Goal: Task Accomplishment & Management: Manage account settings

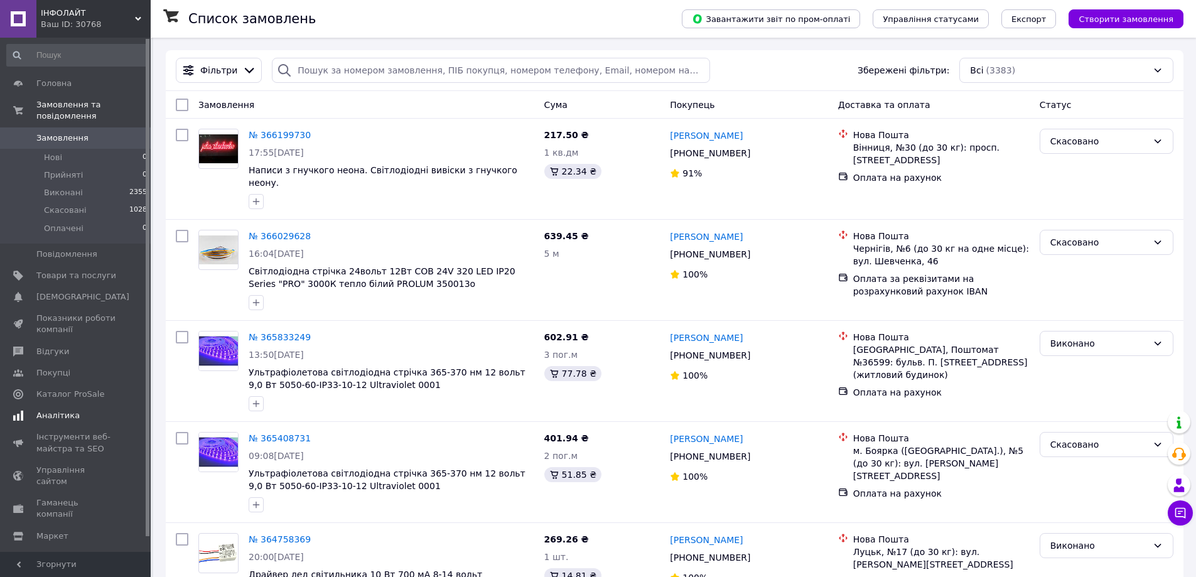
click at [34, 410] on span at bounding box center [18, 415] width 36 height 11
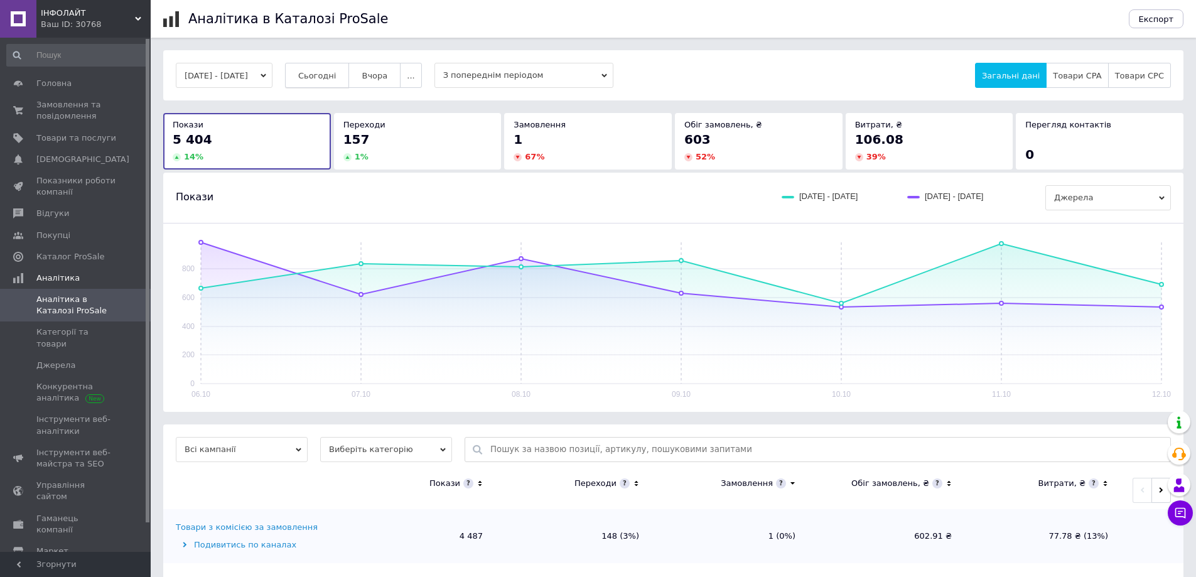
click at [328, 76] on span "Сьогодні" at bounding box center [317, 75] width 38 height 9
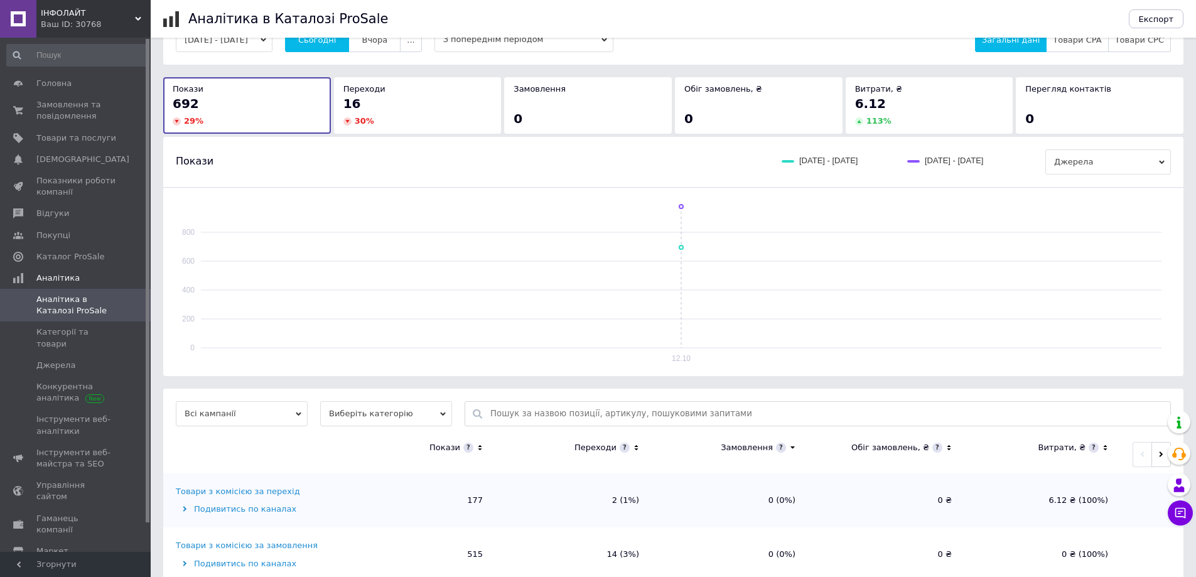
scroll to position [66, 0]
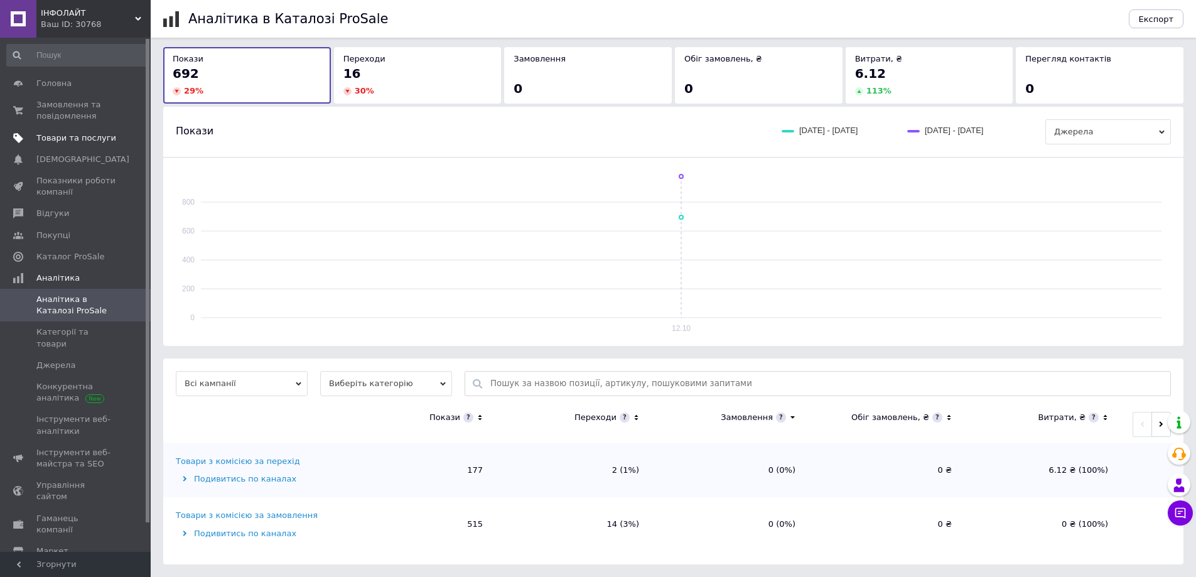
click at [69, 139] on span "Товари та послуги" at bounding box center [76, 137] width 80 height 11
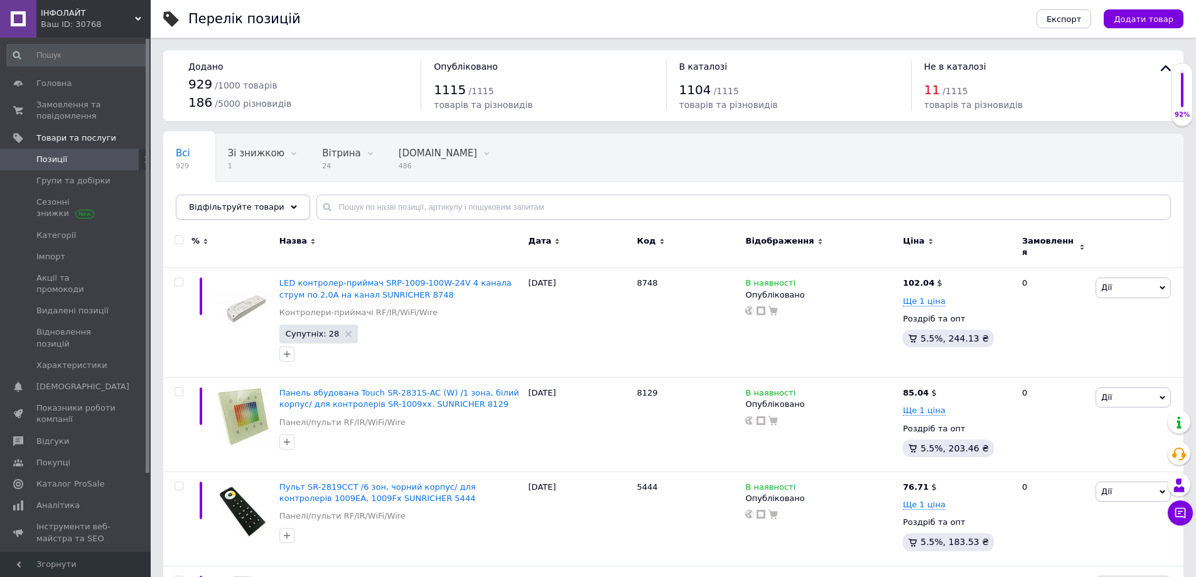
click at [264, 203] on span "Відфільтруйте товари" at bounding box center [236, 206] width 95 height 9
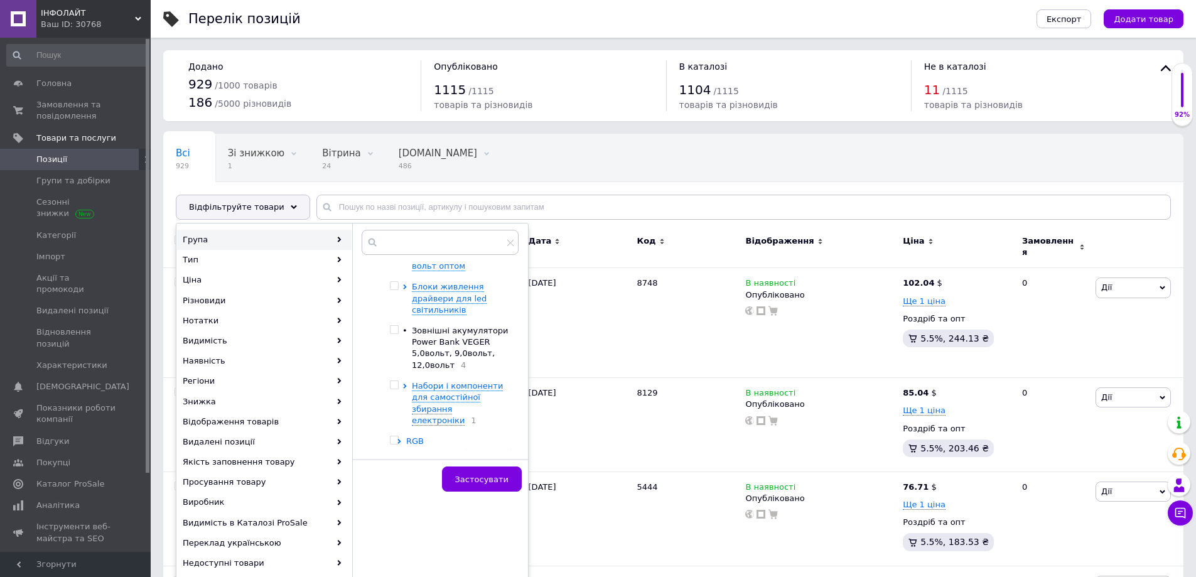
scroll to position [691, 0]
click at [432, 436] on span "RGB контролери,підсилювачі та димери для світлодіодних приладів оптом." at bounding box center [458, 463] width 105 height 55
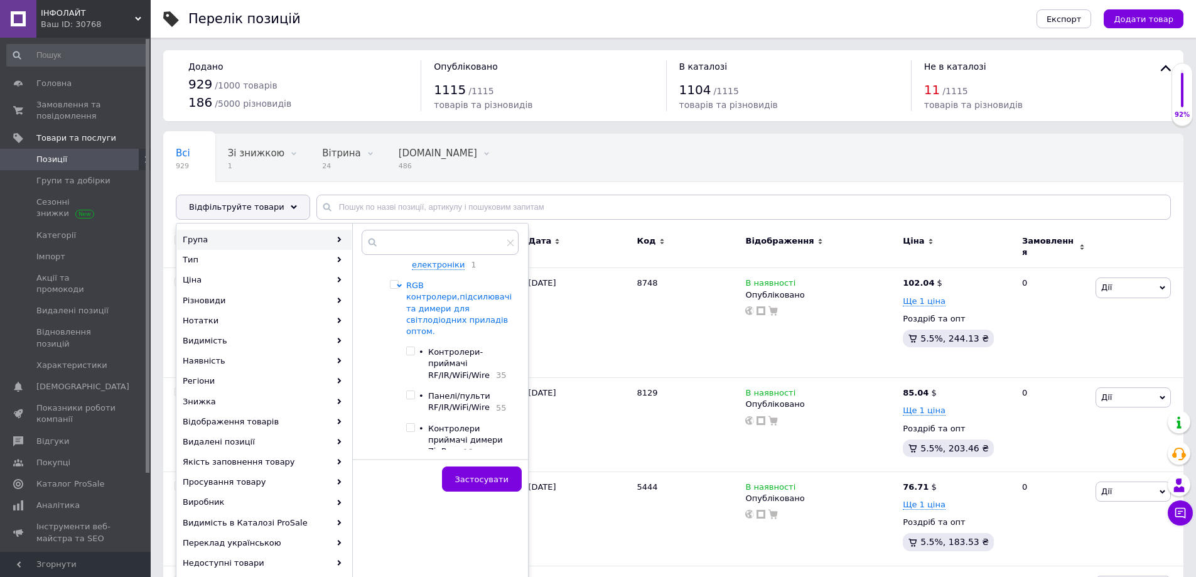
scroll to position [879, 0]
click at [414, 434] on input "checkbox" at bounding box center [410, 438] width 8 height 8
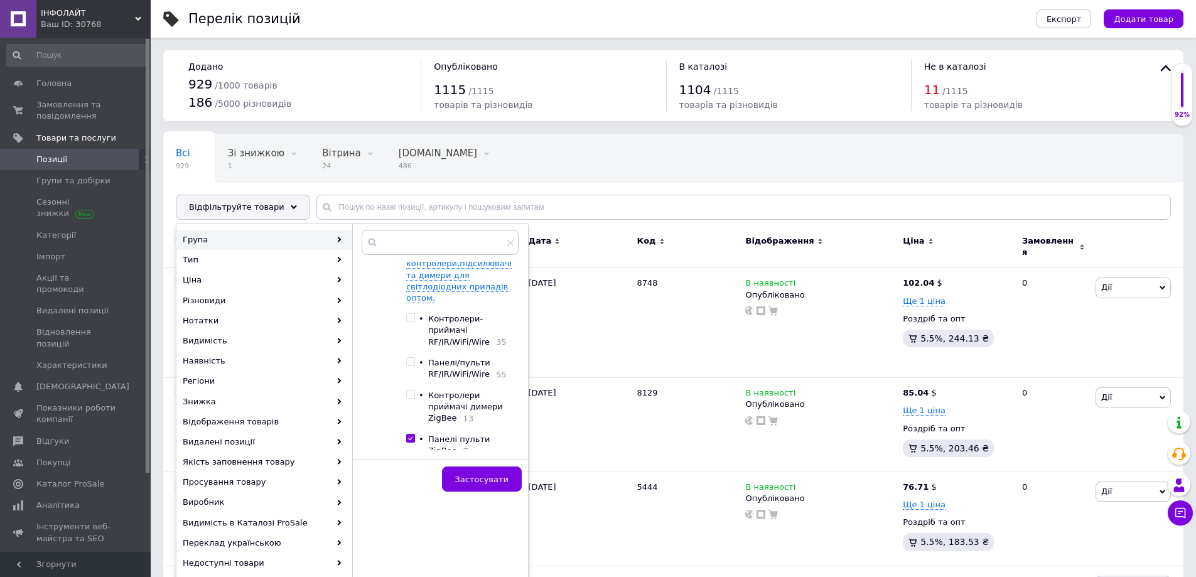
checkbox input "true"
click at [483, 476] on span "Застосувати" at bounding box center [481, 478] width 53 height 9
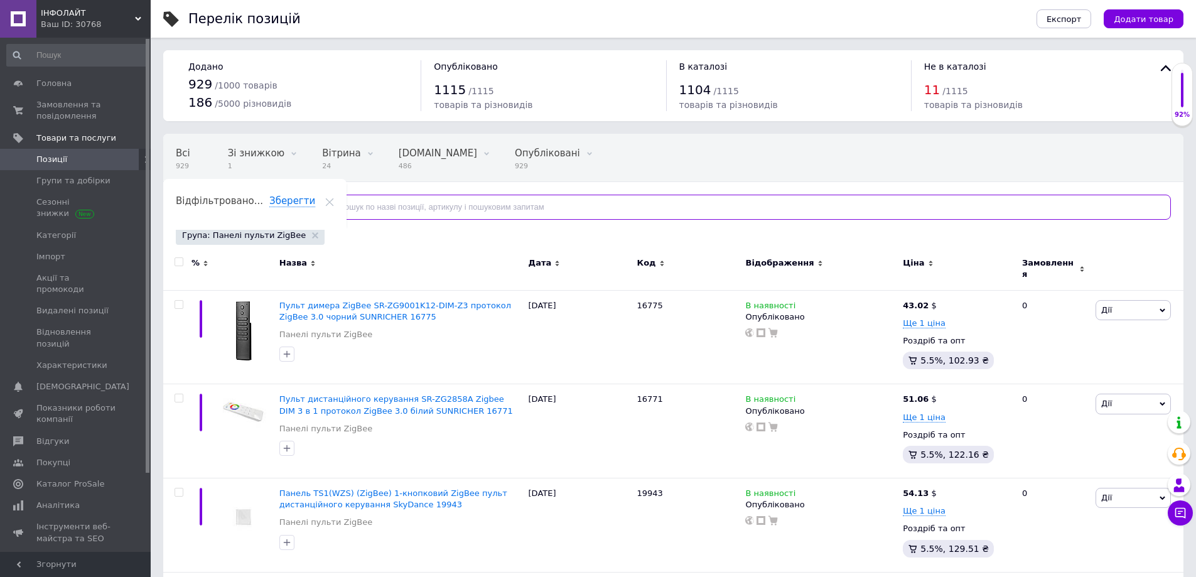
click at [331, 208] on input "text" at bounding box center [743, 207] width 854 height 25
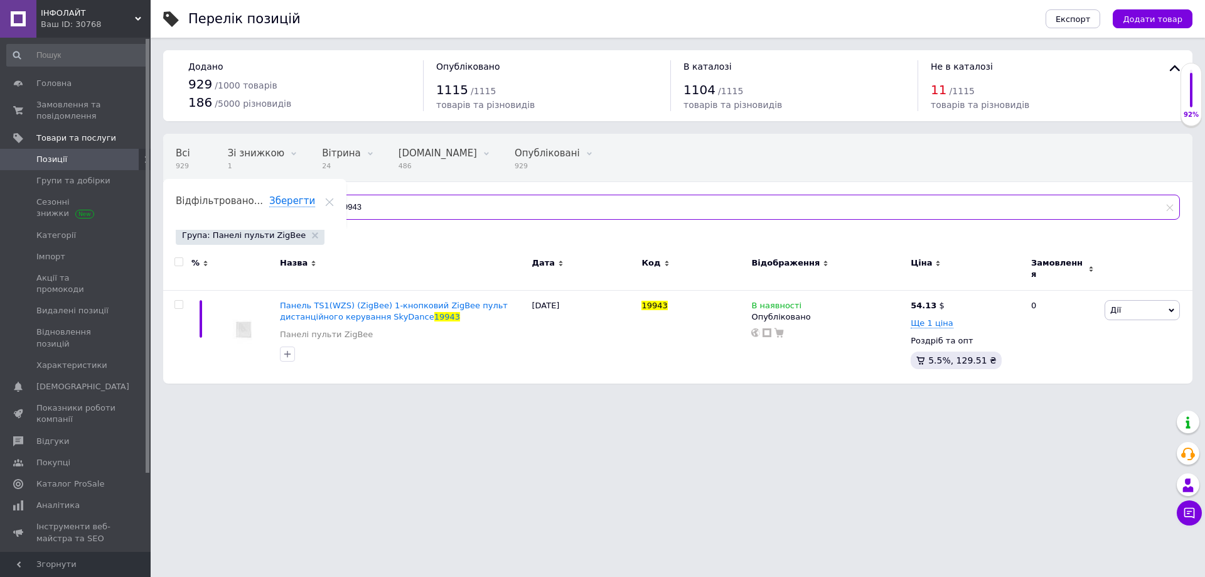
drag, startPoint x: 347, startPoint y: 206, endPoint x: 318, endPoint y: 218, distance: 31.6
click at [318, 218] on input "19943" at bounding box center [748, 207] width 864 height 25
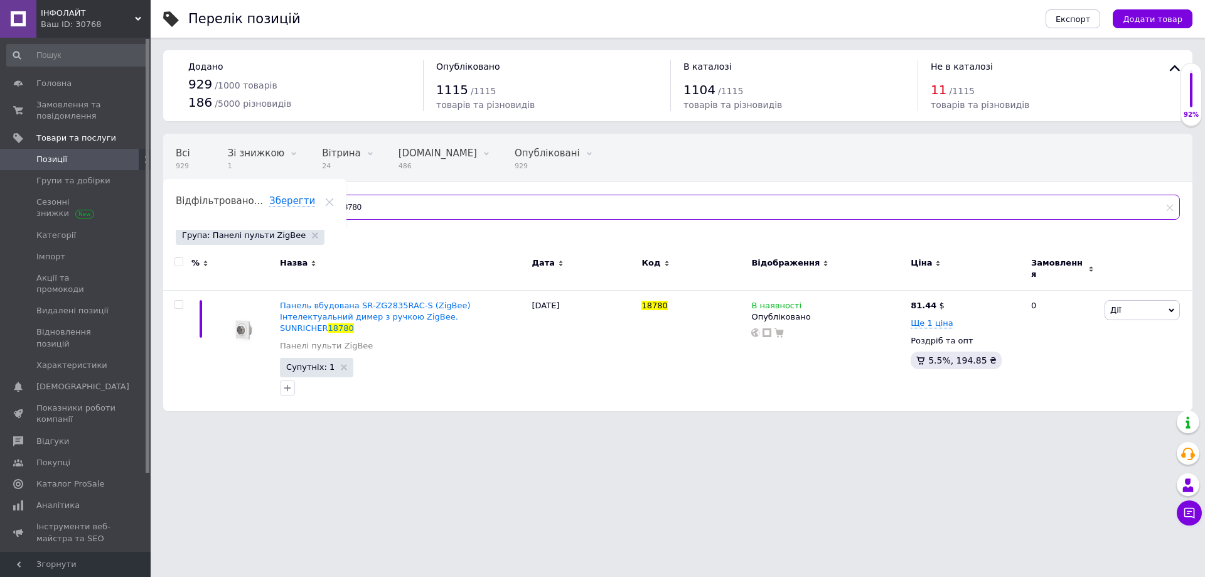
drag, startPoint x: 362, startPoint y: 208, endPoint x: 313, endPoint y: 231, distance: 53.6
click at [313, 231] on div "Всі 929 Зі знижкою 1 Видалити Редагувати Вітрина 24 Видалити Редагувати [DOMAIN…" at bounding box center [677, 191] width 1029 height 114
type input "16773"
